Goal: Task Accomplishment & Management: Complete application form

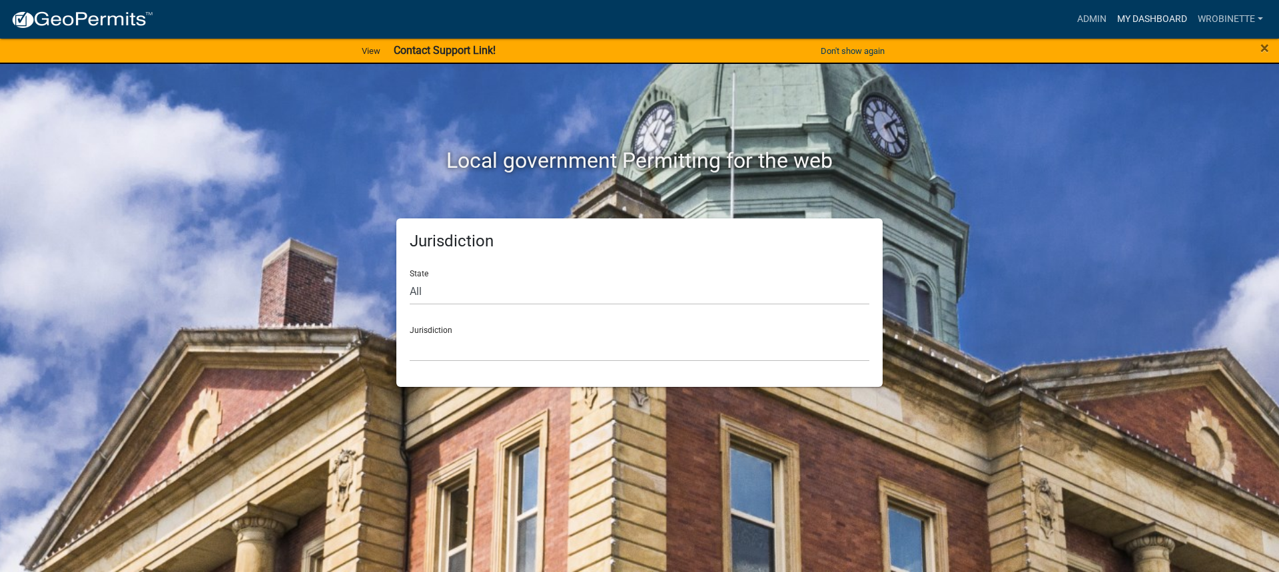
click at [1153, 17] on link "My Dashboard" at bounding box center [1152, 19] width 81 height 25
click at [1129, 19] on link "My Dashboard" at bounding box center [1152, 19] width 81 height 25
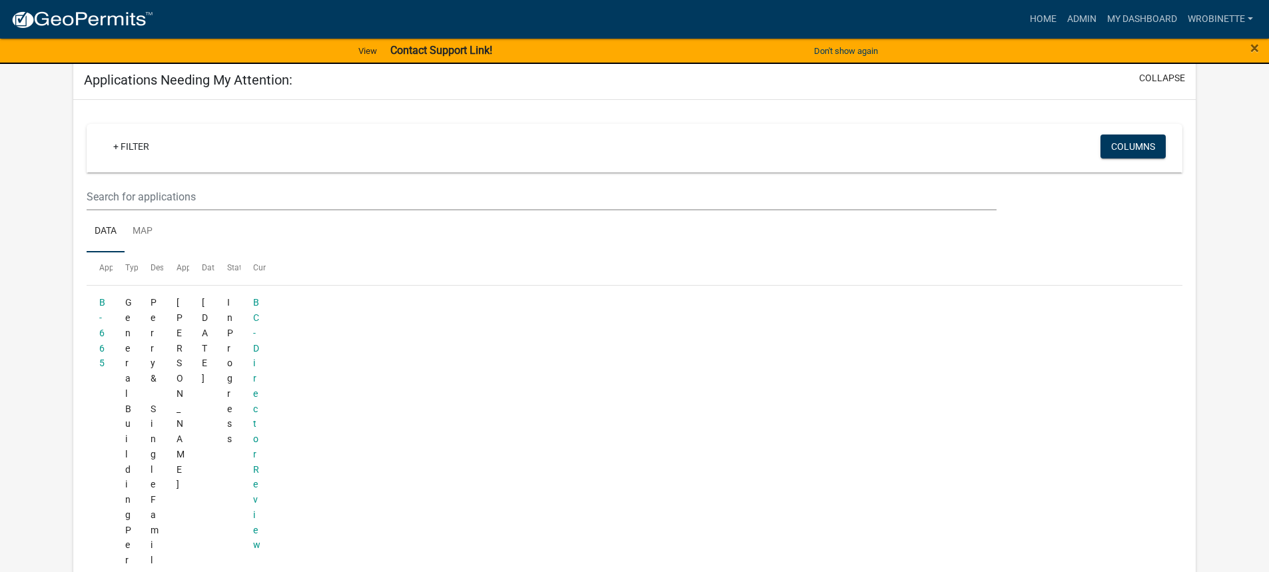
scroll to position [183, 0]
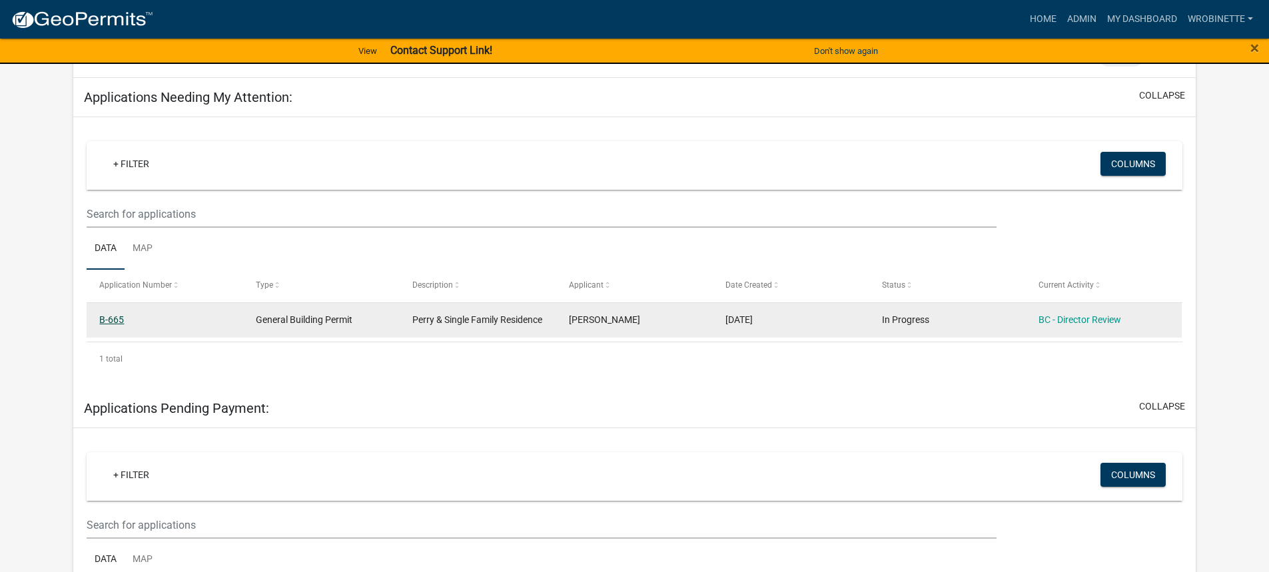
click at [108, 317] on link "B-665" at bounding box center [111, 319] width 25 height 11
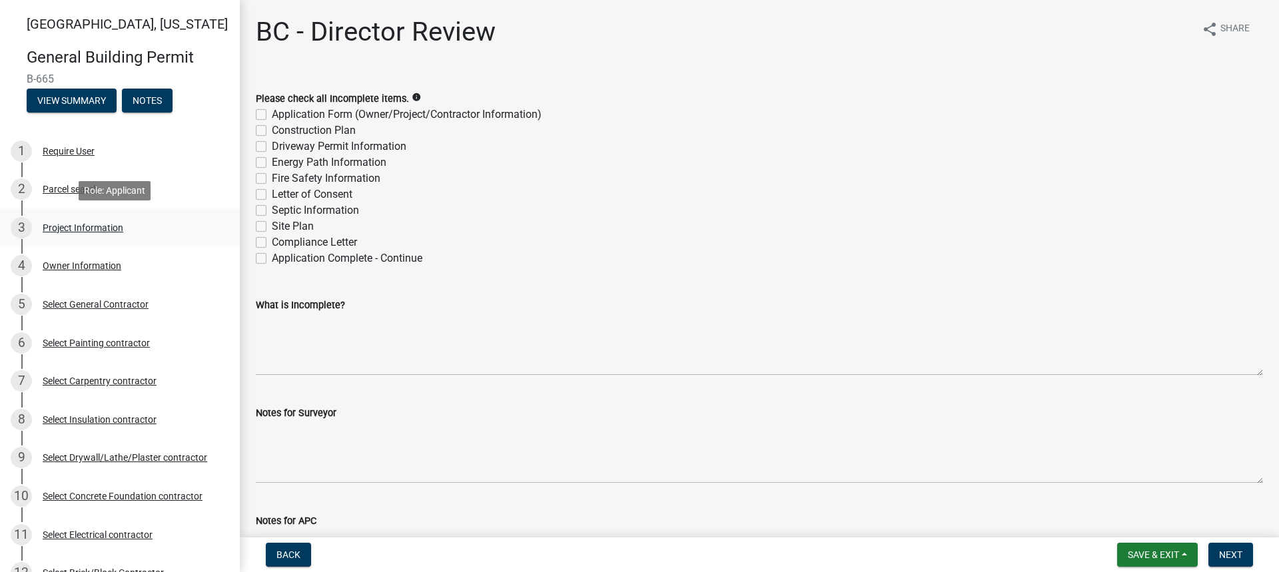
click at [59, 227] on div "Project Information" at bounding box center [83, 227] width 81 height 9
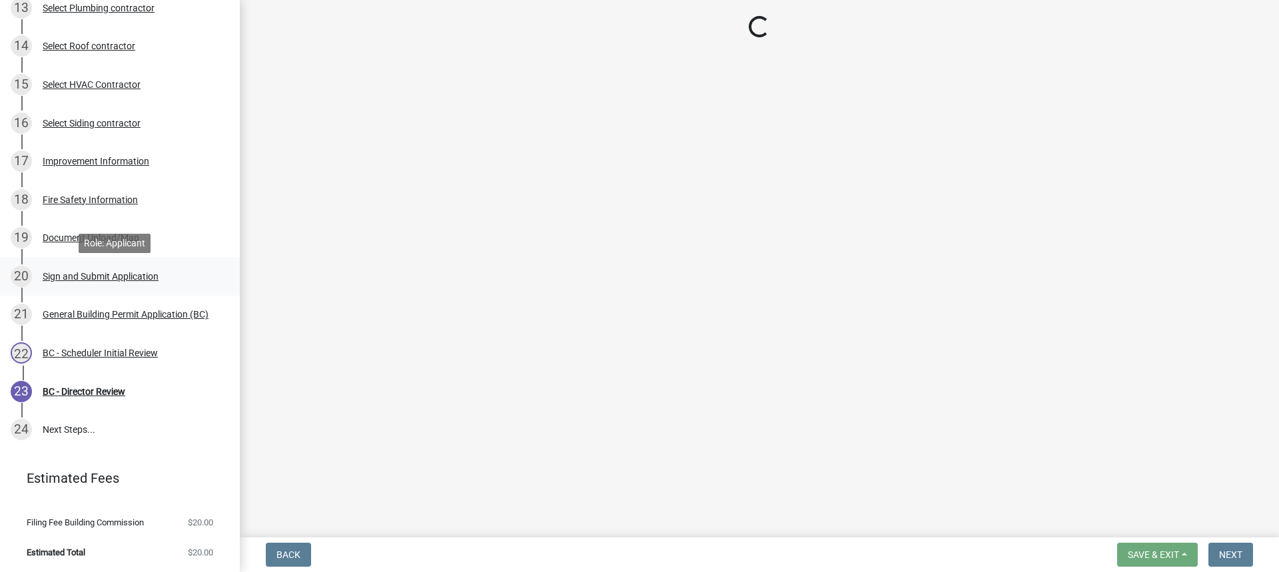
scroll to position [604, 0]
select select "39dd8e3a-6d5d-4294-aa82-b184892f1826"
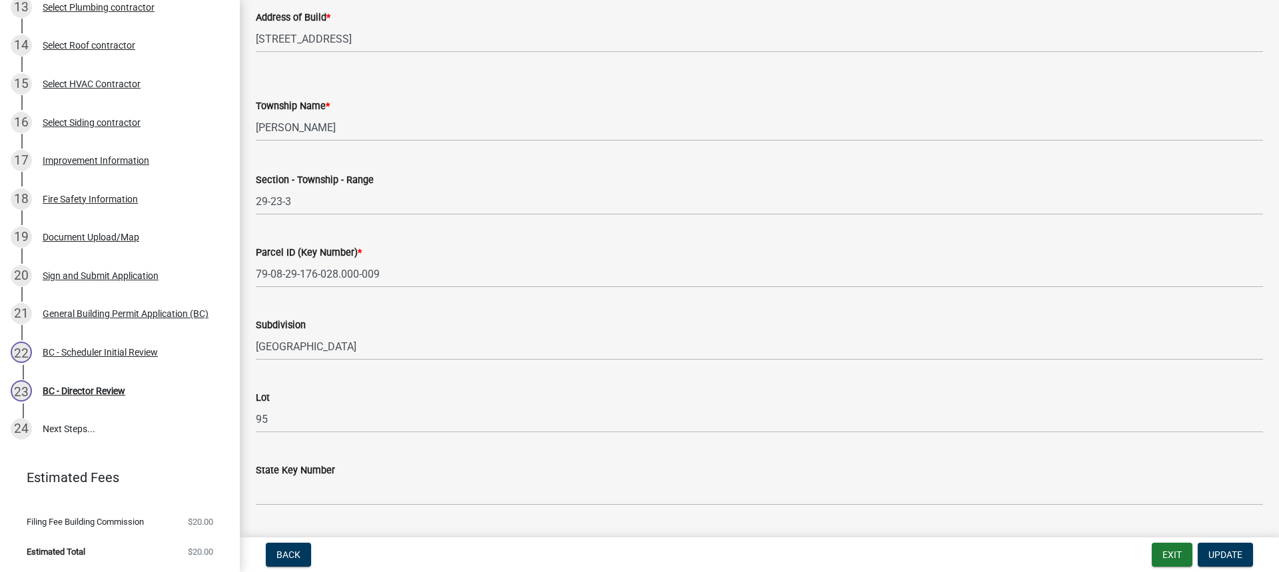
scroll to position [712, 0]
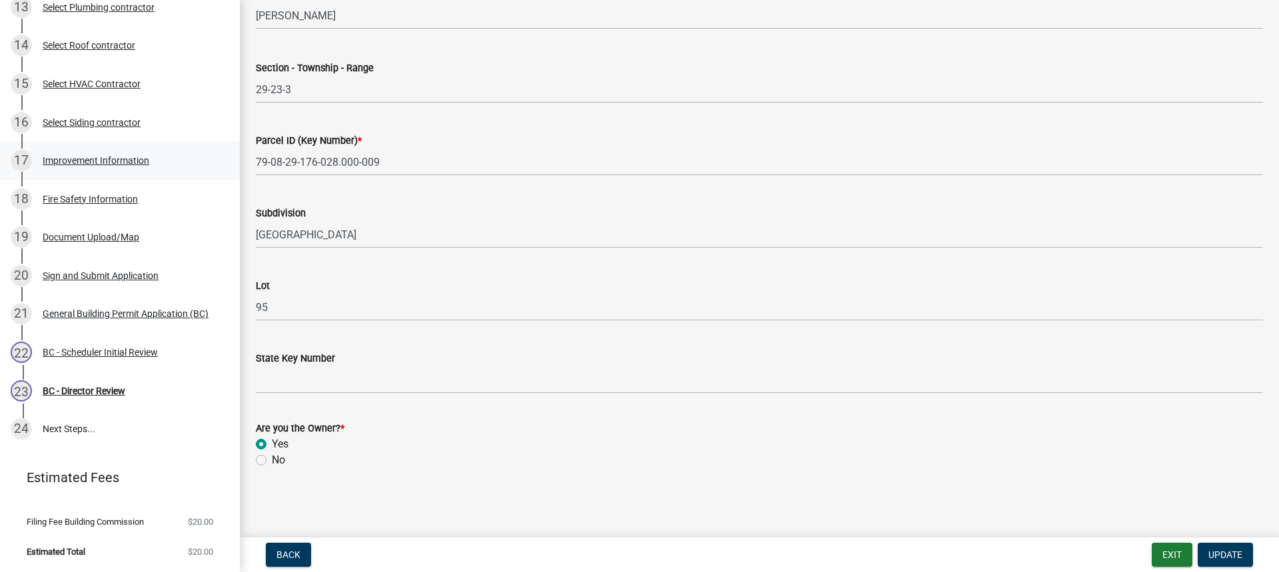
click at [104, 159] on div "Improvement Information" at bounding box center [96, 160] width 107 height 9
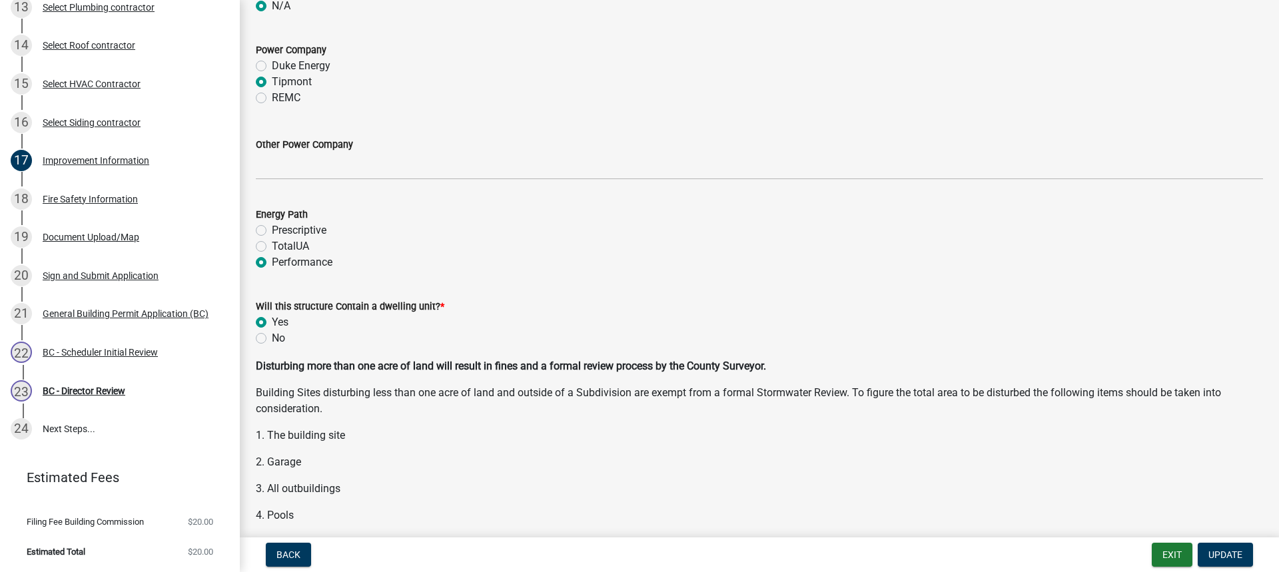
scroll to position [1599, 0]
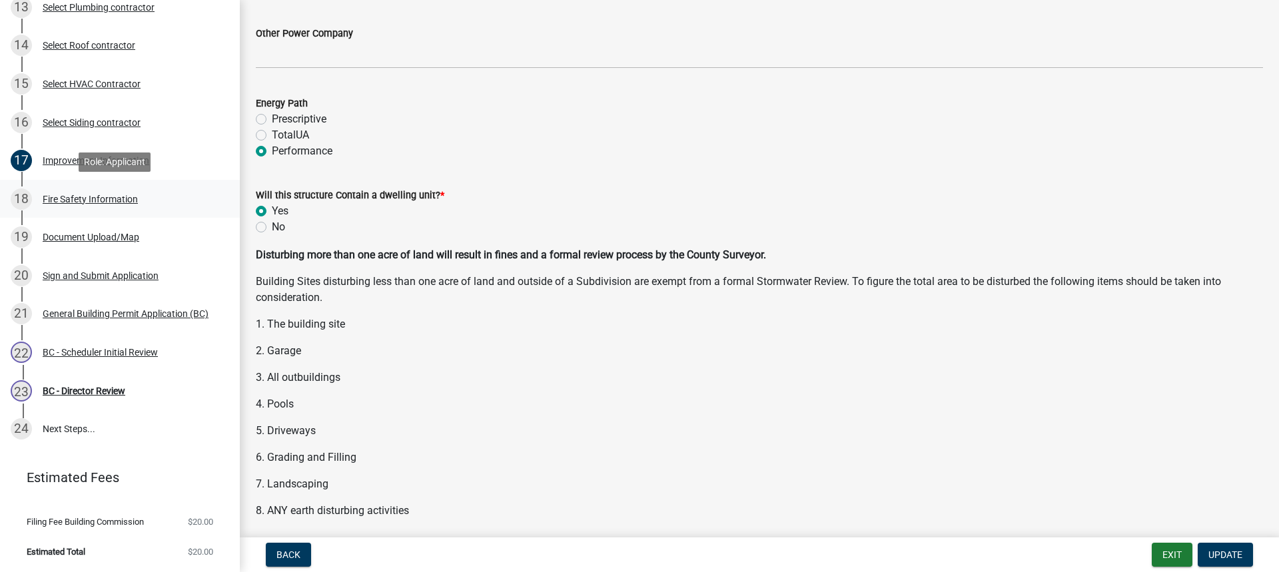
click at [114, 193] on div "18 Fire Safety Information" at bounding box center [115, 199] width 208 height 21
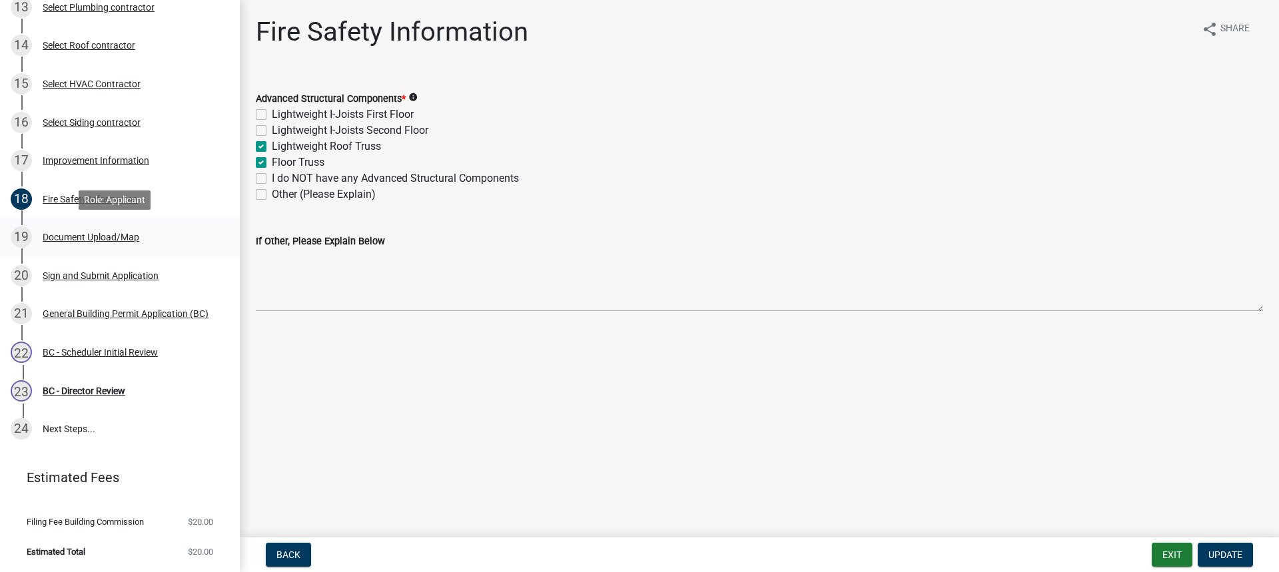
click at [98, 239] on div "Document Upload/Map" at bounding box center [91, 237] width 97 height 9
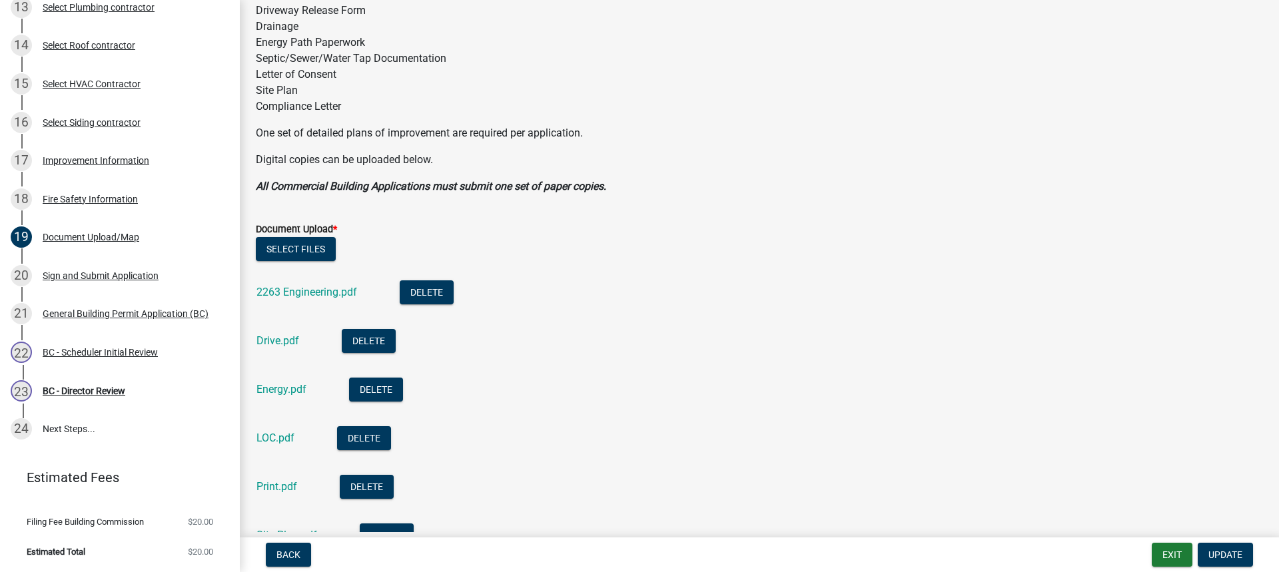
scroll to position [400, 0]
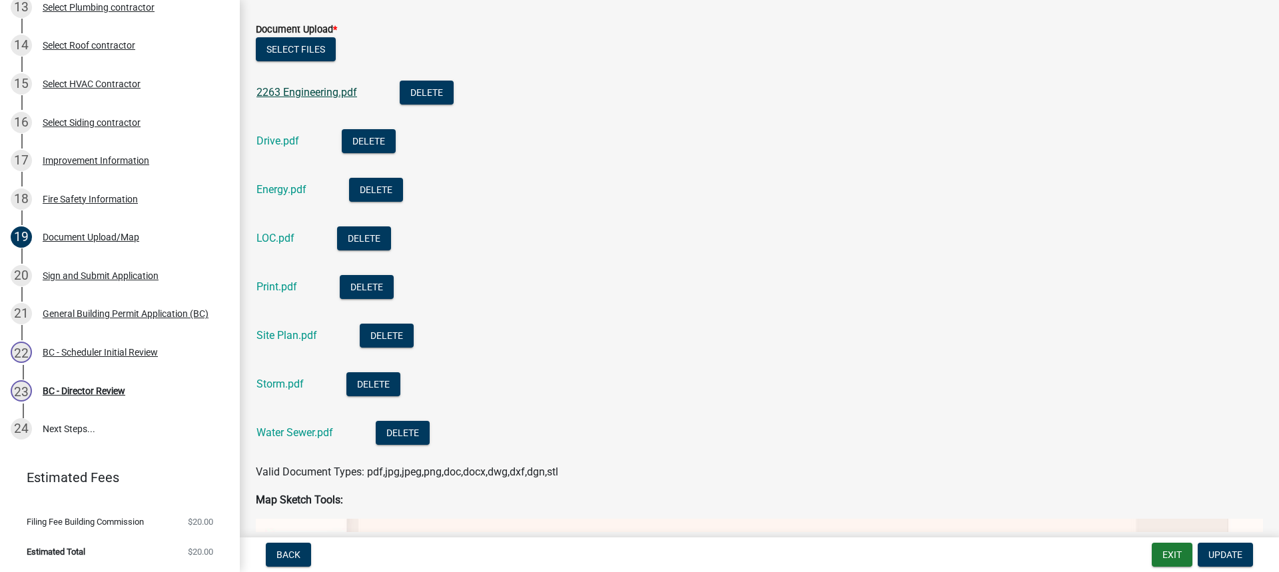
click at [322, 91] on link "2263 Engineering.pdf" at bounding box center [307, 92] width 101 height 13
click at [281, 139] on link "Drive.pdf" at bounding box center [278, 141] width 43 height 13
click at [289, 195] on link "Energy.pdf" at bounding box center [282, 189] width 50 height 13
click at [274, 285] on link "Print.pdf" at bounding box center [277, 287] width 41 height 13
click at [281, 334] on link "Site Plan.pdf" at bounding box center [287, 335] width 61 height 13
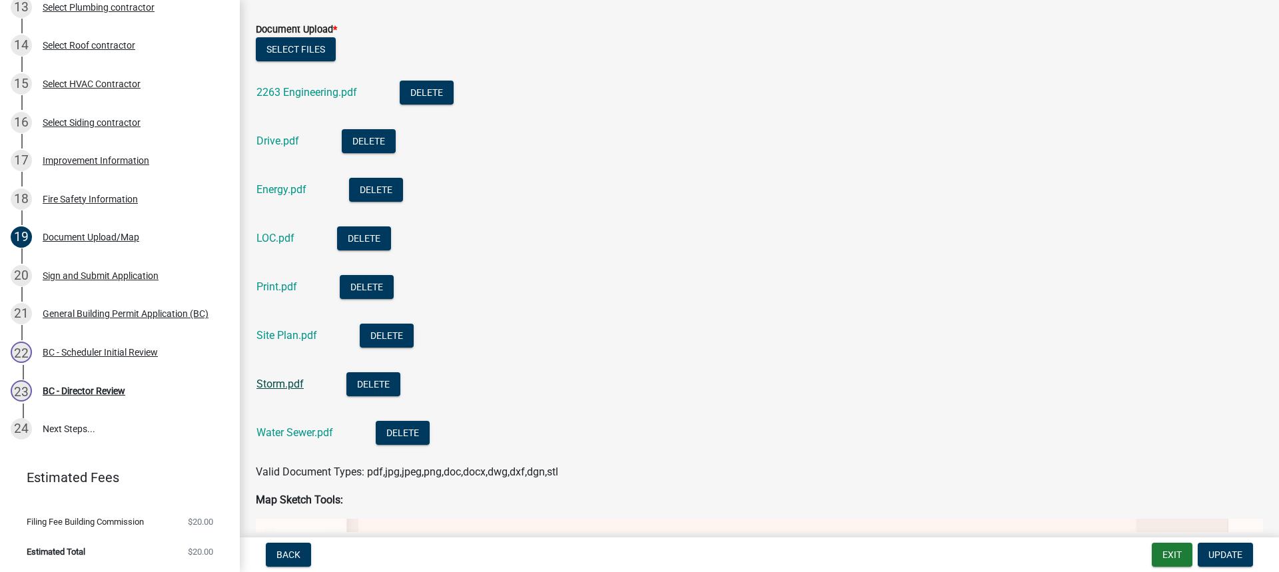
click at [287, 381] on link "Storm.pdf" at bounding box center [280, 384] width 47 height 13
click at [320, 433] on link "Water Sewer.pdf" at bounding box center [295, 432] width 77 height 13
click at [107, 353] on div "BC - Scheduler Initial Review" at bounding box center [100, 352] width 115 height 9
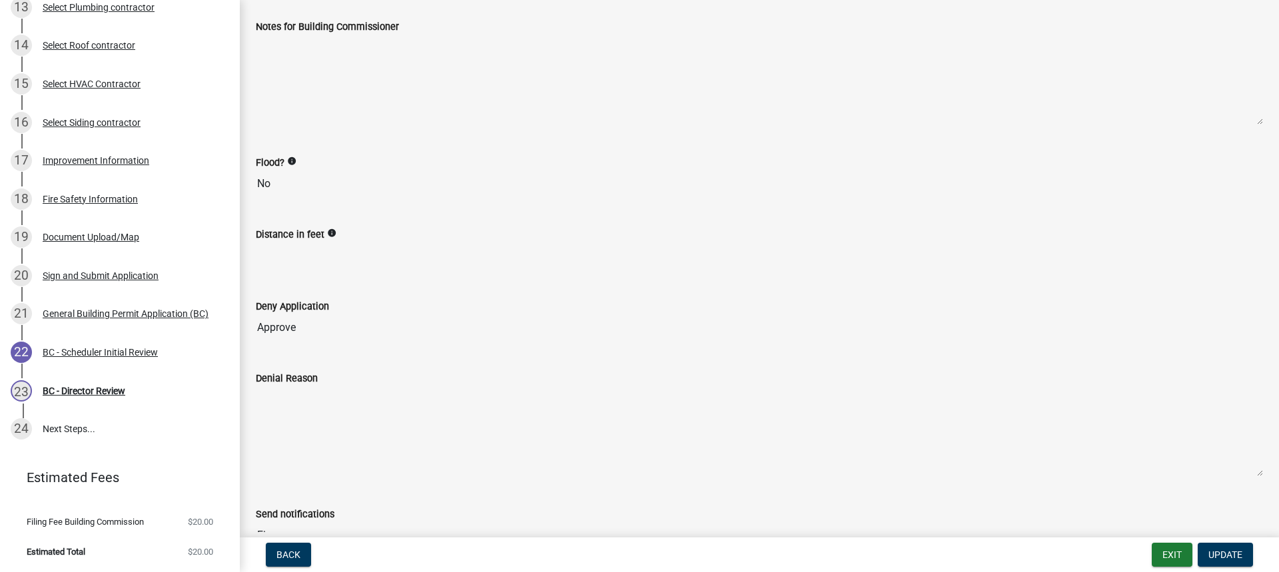
scroll to position [226, 0]
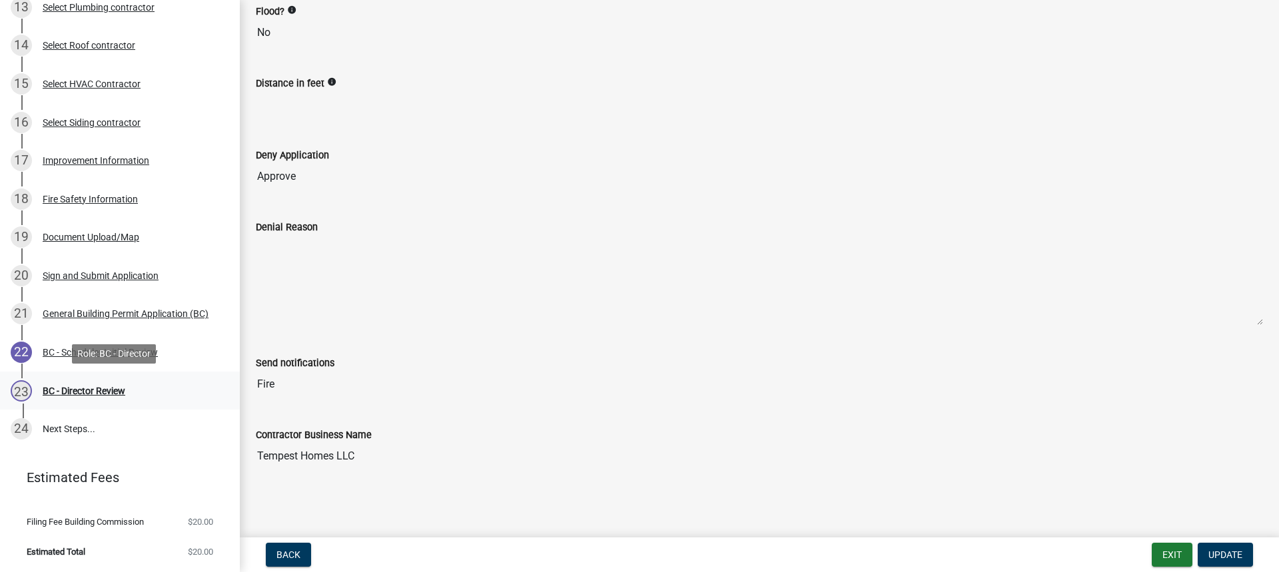
click at [103, 387] on div "BC - Director Review" at bounding box center [84, 390] width 83 height 9
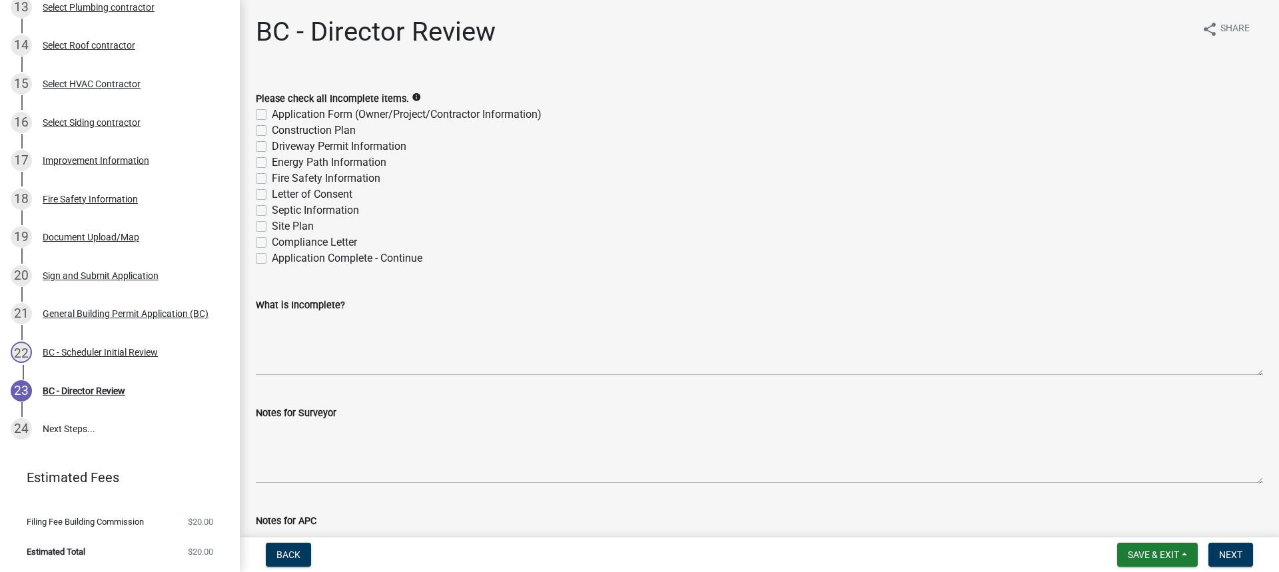
drag, startPoint x: 259, startPoint y: 259, endPoint x: 276, endPoint y: 267, distance: 19.1
click at [272, 259] on label "Application Complete - Continue" at bounding box center [347, 259] width 151 height 16
click at [272, 259] on input "Application Complete - Continue" at bounding box center [276, 255] width 9 height 9
checkbox input "true"
checkbox input "false"
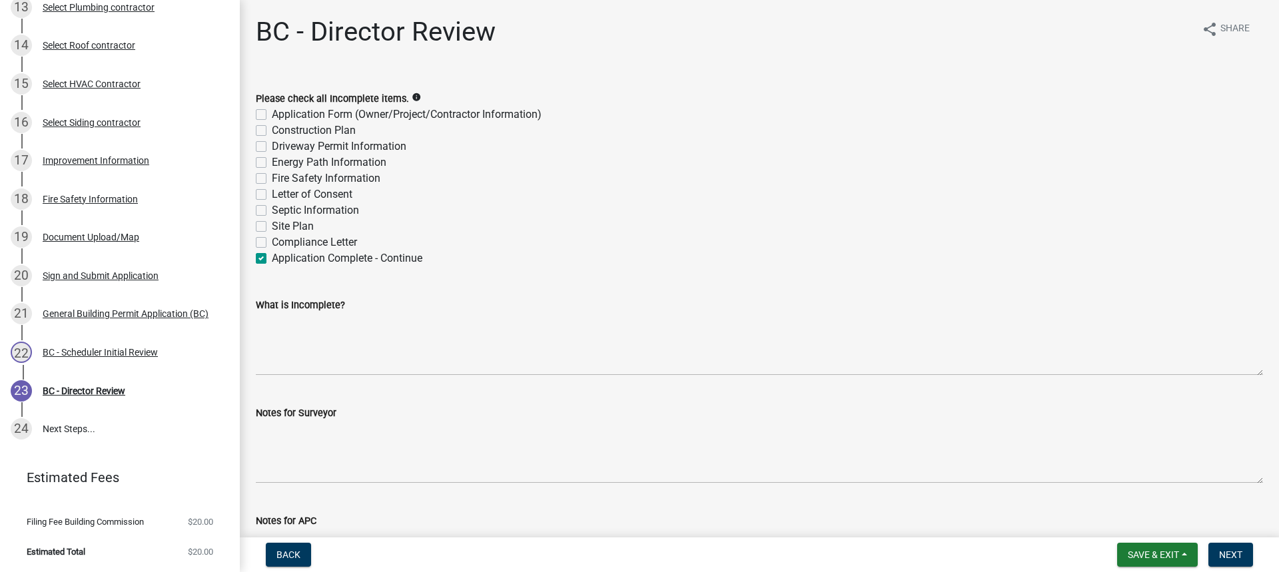
checkbox input "false"
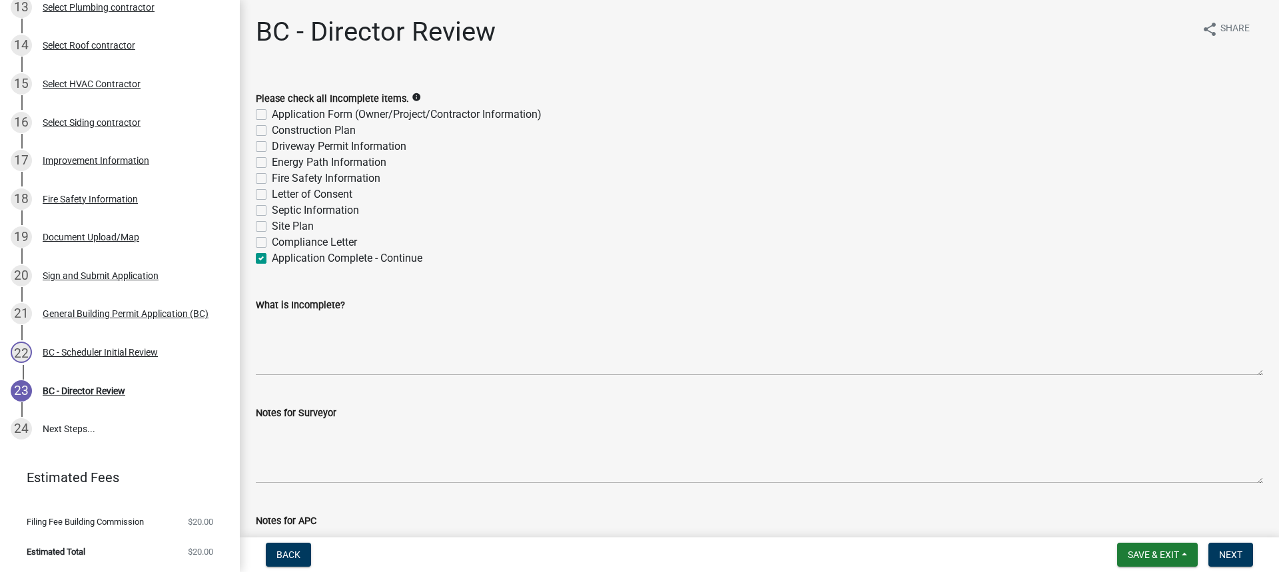
checkbox input "false"
checkbox input "true"
click at [1227, 554] on span "Next" at bounding box center [1230, 555] width 23 height 11
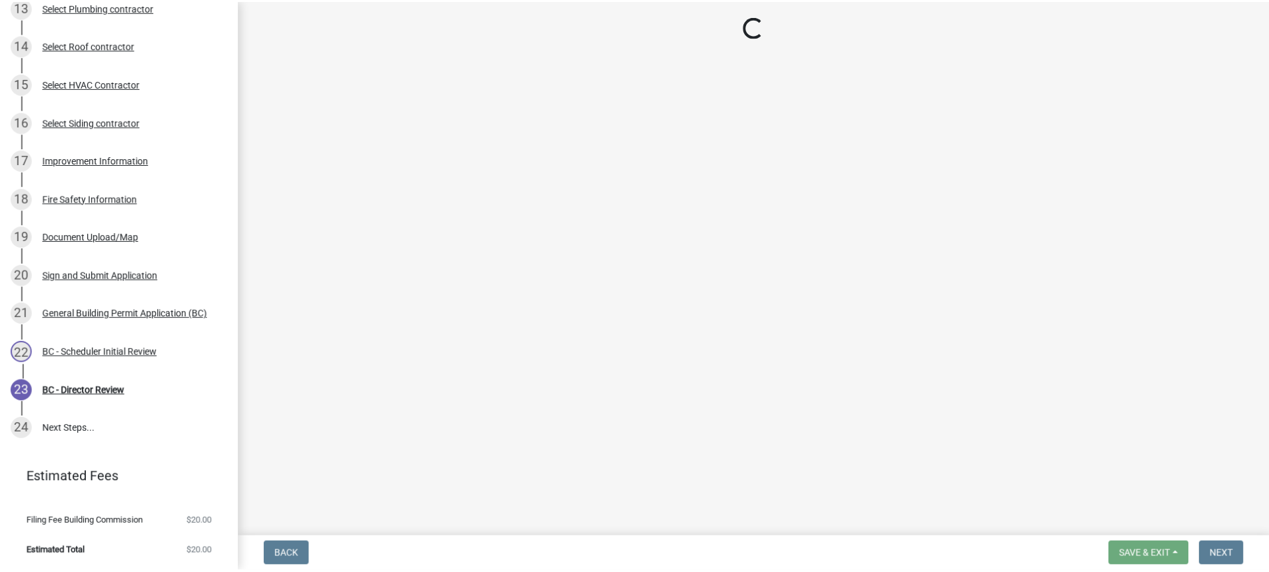
scroll to position [720, 0]
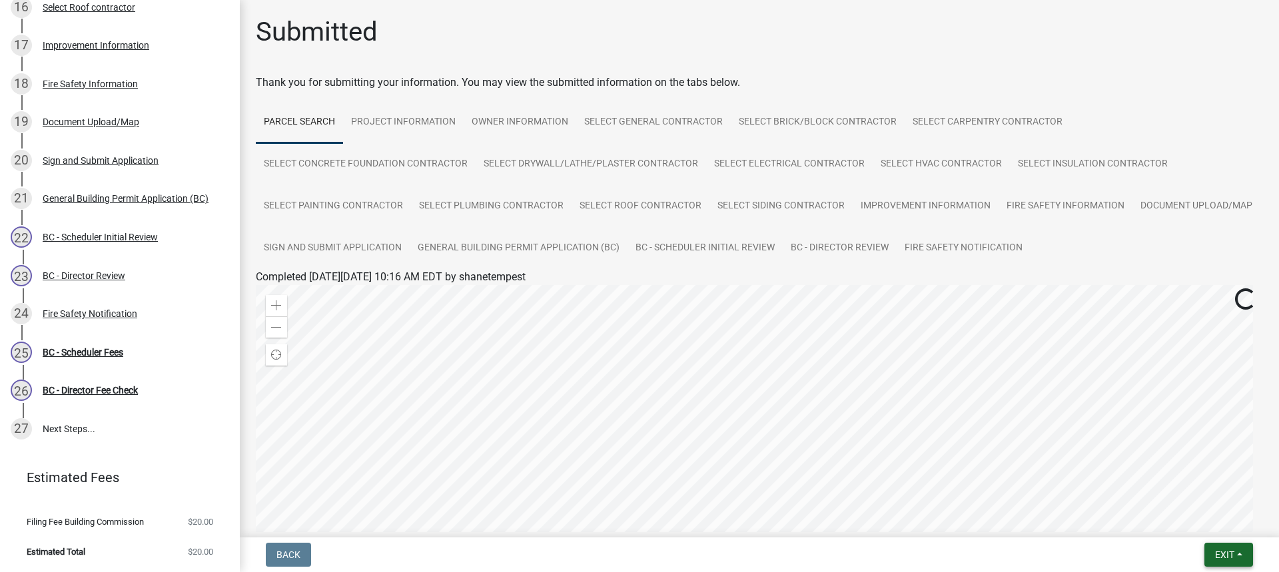
click at [1231, 551] on span "Exit" at bounding box center [1224, 555] width 19 height 11
click at [1188, 519] on button "Save & Exit" at bounding box center [1200, 520] width 107 height 32
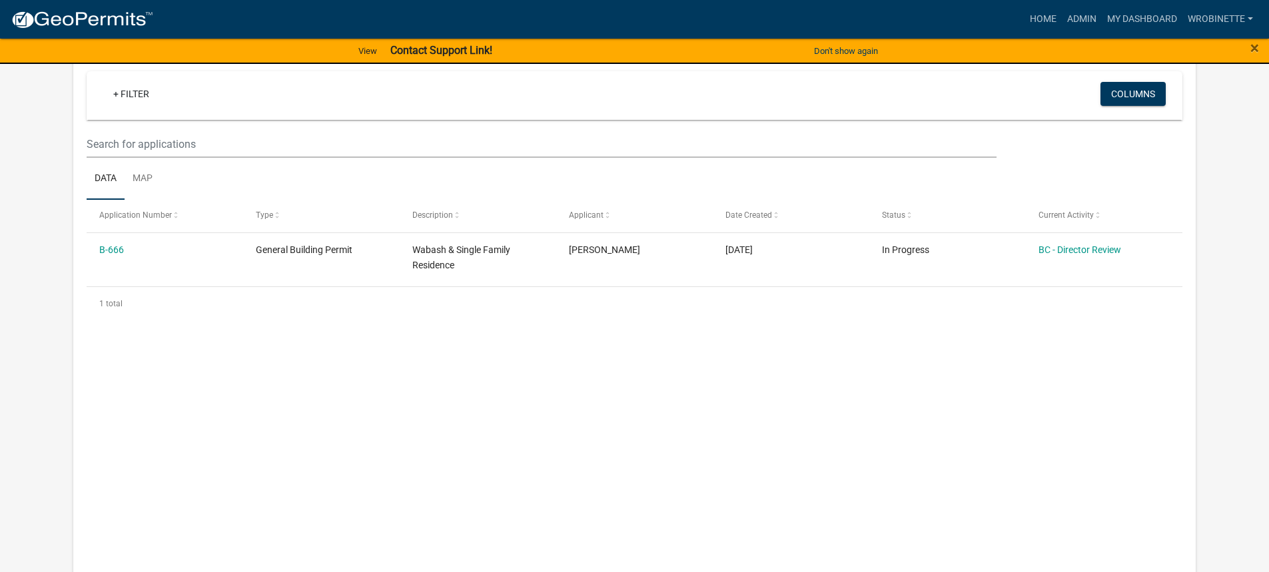
scroll to position [382, 0]
